Goal: Transaction & Acquisition: Purchase product/service

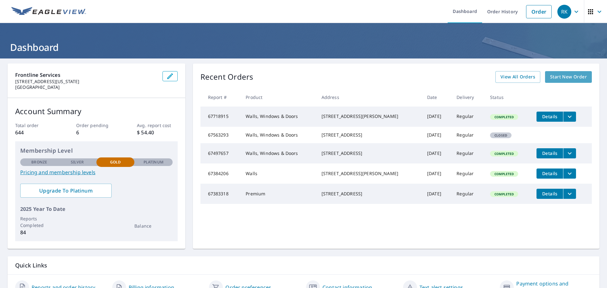
click at [562, 73] on link "Start New Order" at bounding box center [568, 77] width 47 height 12
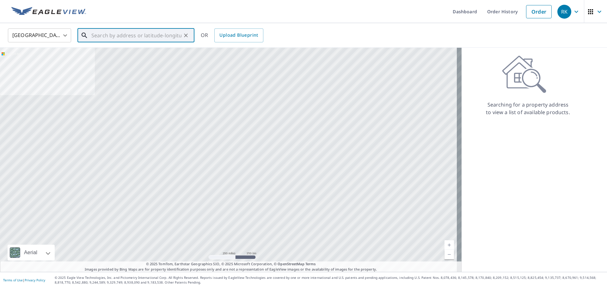
click at [111, 35] on input "text" at bounding box center [136, 36] width 90 height 18
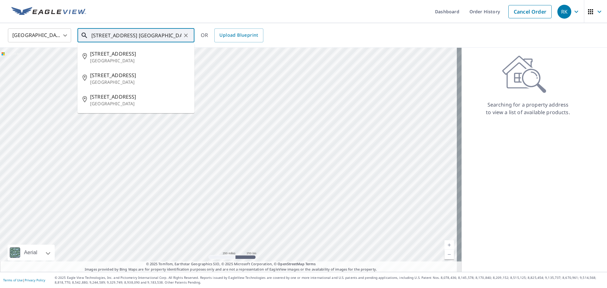
click at [112, 57] on span "[STREET_ADDRESS]" at bounding box center [139, 54] width 99 height 8
type input "[STREET_ADDRESS]"
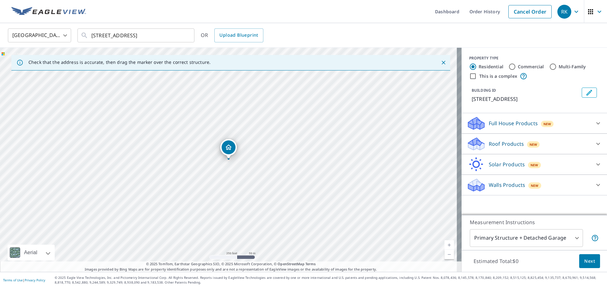
click at [595, 187] on icon at bounding box center [599, 185] width 8 height 8
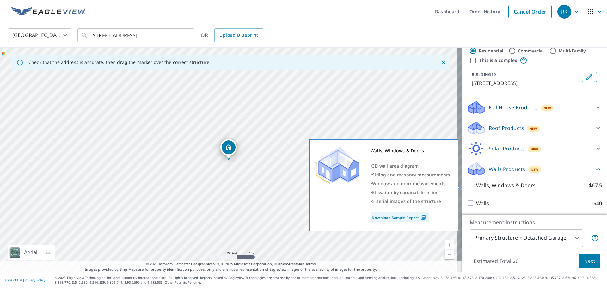
click at [510, 187] on p "Walls, Windows & Doors" at bounding box center [505, 186] width 59 height 8
click at [476, 187] on input "Walls, Windows & Doors $67.5" at bounding box center [471, 186] width 9 height 8
checkbox input "true"
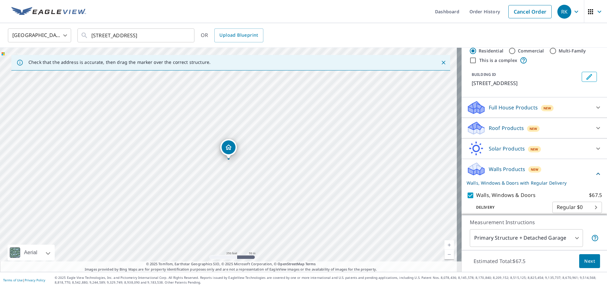
scroll to position [40, 0]
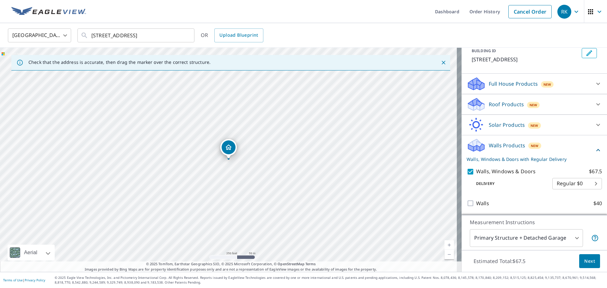
click at [585, 259] on span "Next" at bounding box center [590, 262] width 11 height 8
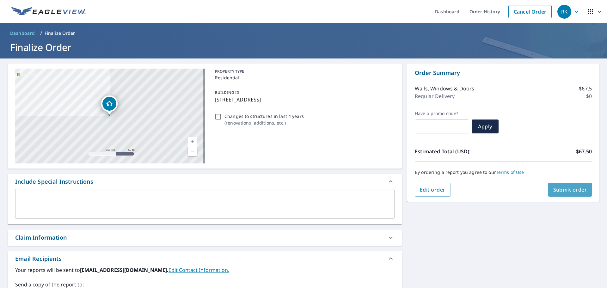
click at [555, 187] on span "Submit order" at bounding box center [571, 189] width 34 height 7
